Goal: Information Seeking & Learning: Learn about a topic

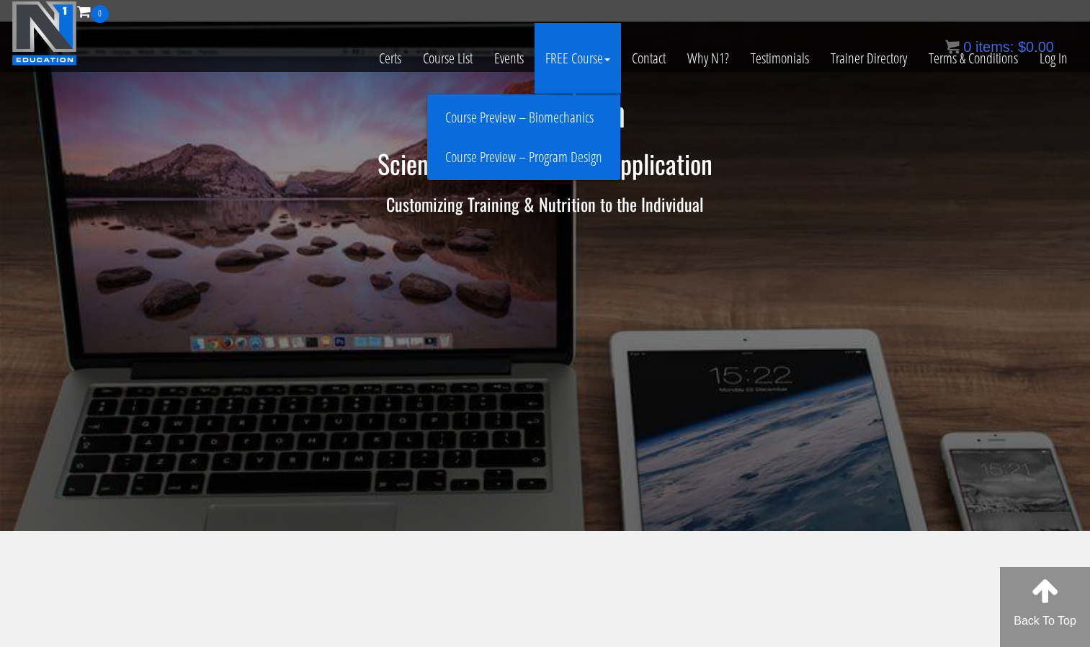
click at [575, 158] on link "Course Preview – Program Design" at bounding box center [524, 157] width 186 height 25
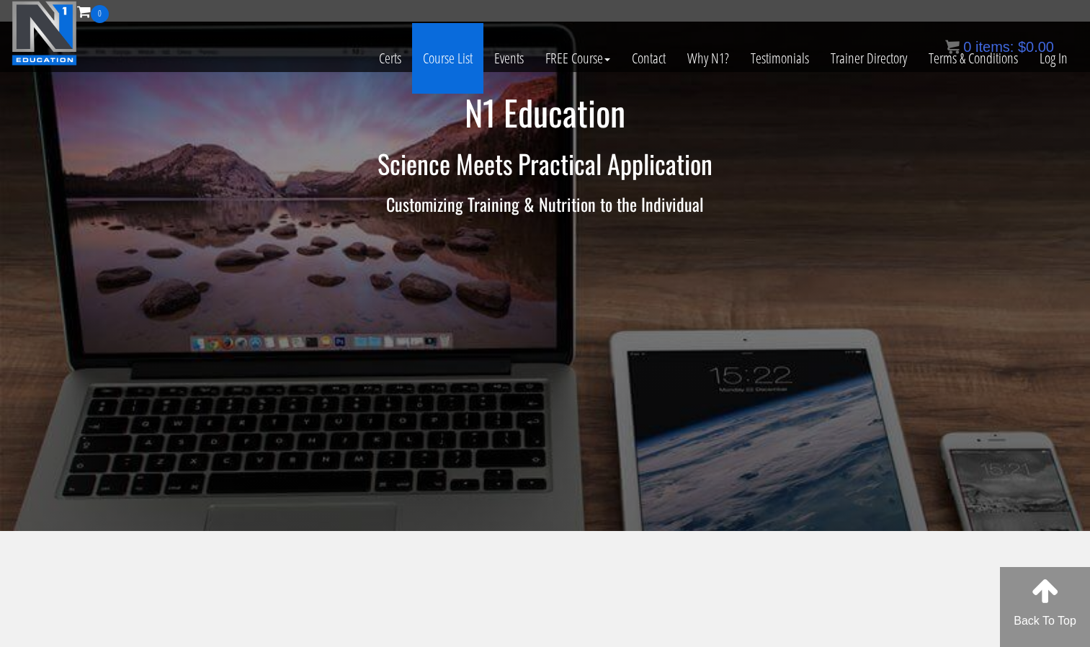
click at [423, 58] on link "Course List" at bounding box center [447, 58] width 71 height 71
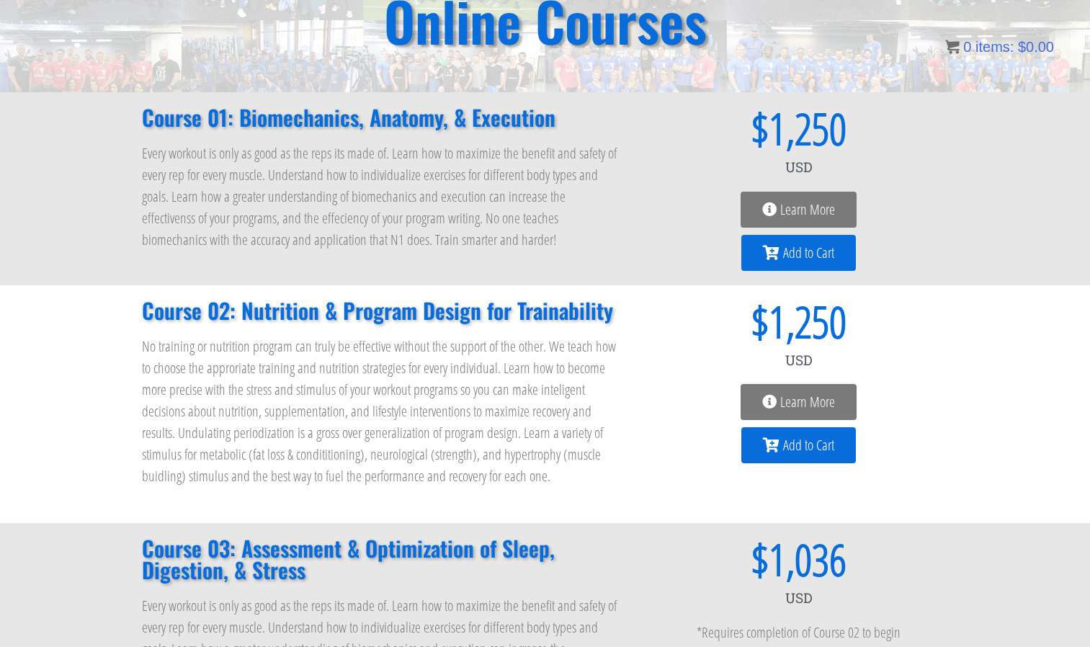
scroll to position [147, 0]
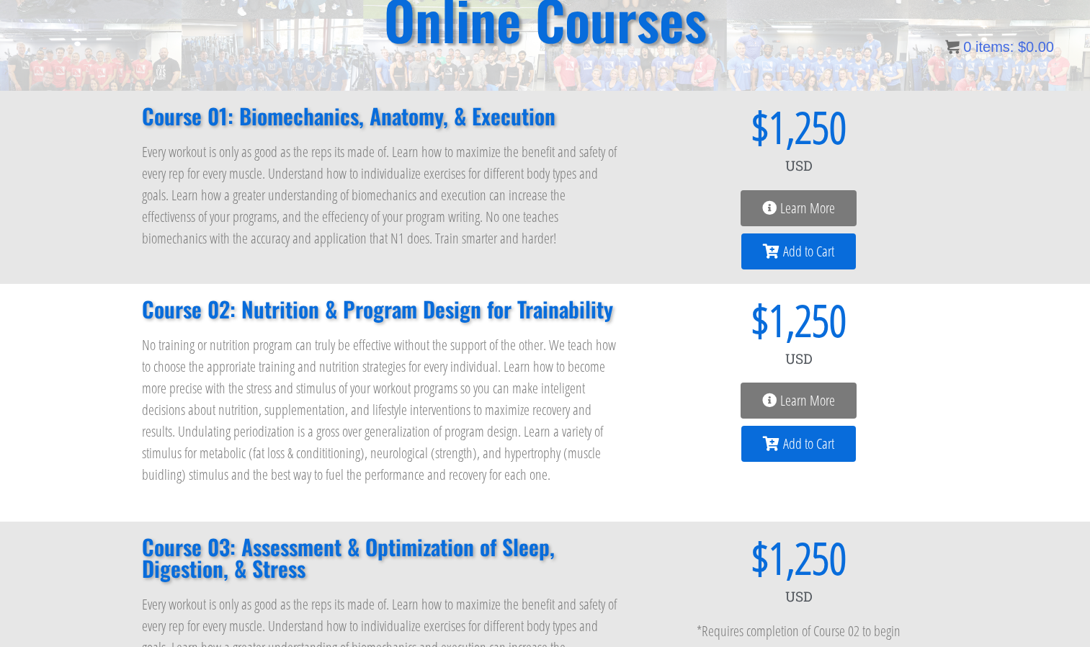
click at [809, 395] on span "Learn More" at bounding box center [807, 400] width 55 height 14
